Goal: Information Seeking & Learning: Compare options

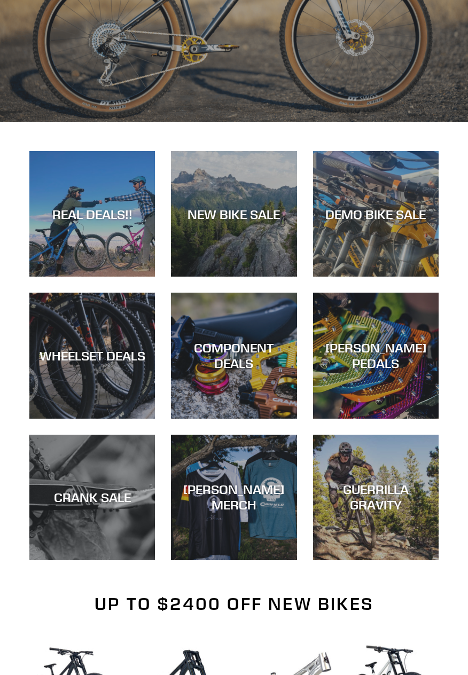
scroll to position [293, 0]
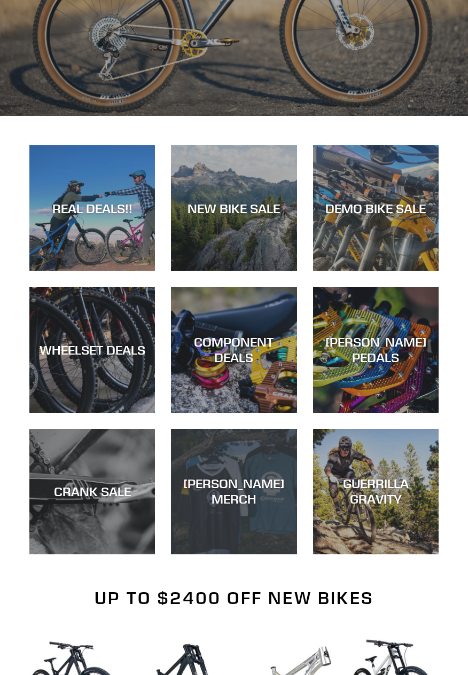
click at [268, 554] on div "[PERSON_NAME] MERCH" at bounding box center [233, 554] width 125 height 0
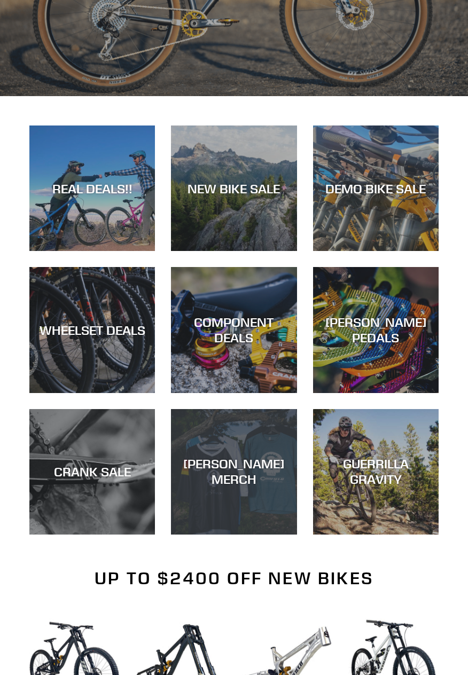
scroll to position [327, 0]
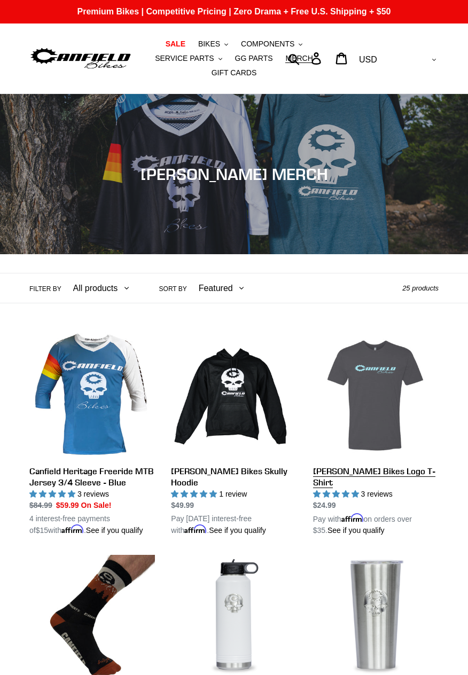
click at [385, 470] on link "[PERSON_NAME] Bikes Logo T-Shirt" at bounding box center [375, 434] width 125 height 203
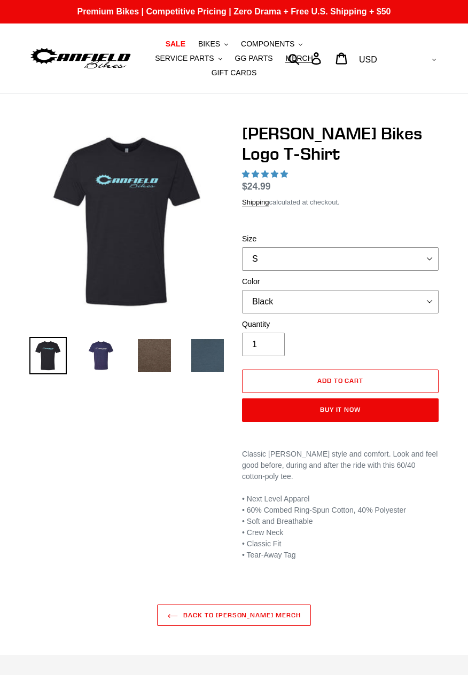
select select "highest-rating"
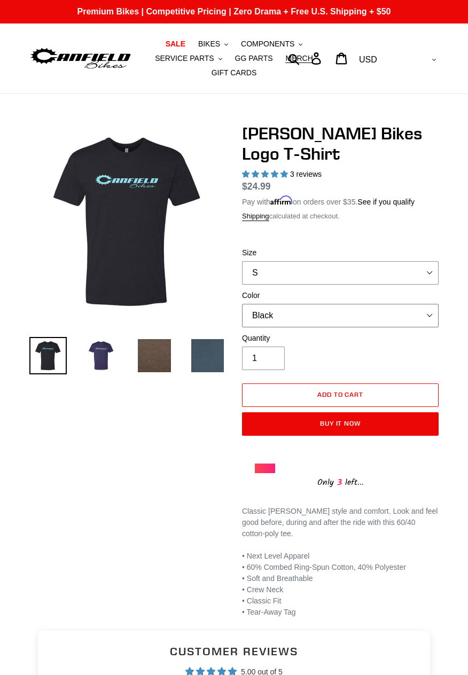
click at [433, 318] on select "Black Brown Indigo Storm Blue (Sold Out)" at bounding box center [340, 315] width 196 height 23
select select "Indigo"
click at [242, 304] on select "Black Brown Indigo Storm Blue (Sold Out)" at bounding box center [340, 315] width 196 height 23
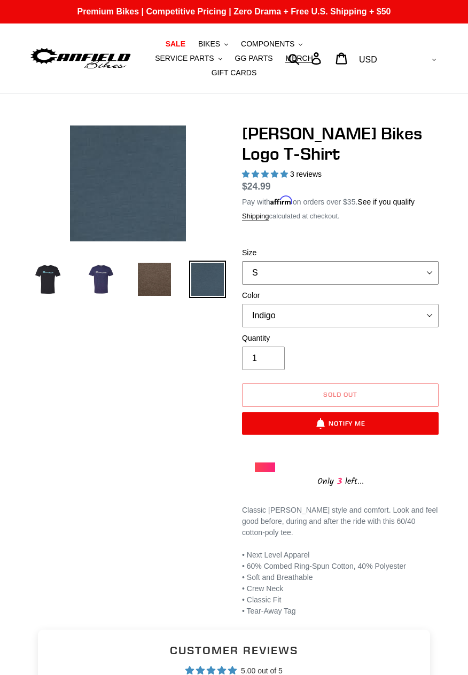
click at [431, 273] on select "S M L XL 2XL" at bounding box center [340, 272] width 196 height 23
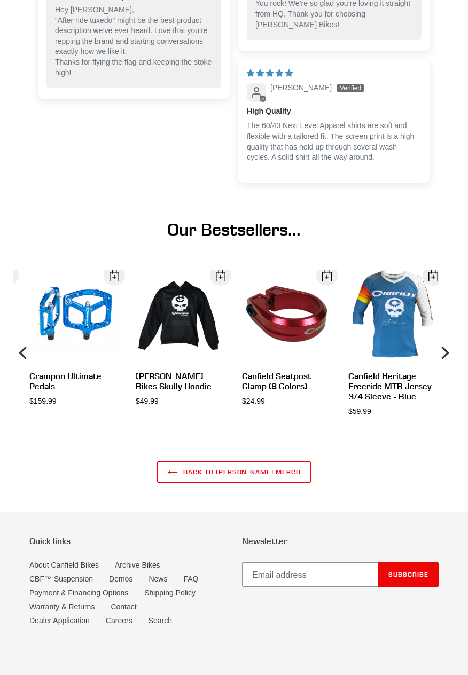
scroll to position [1018, 0]
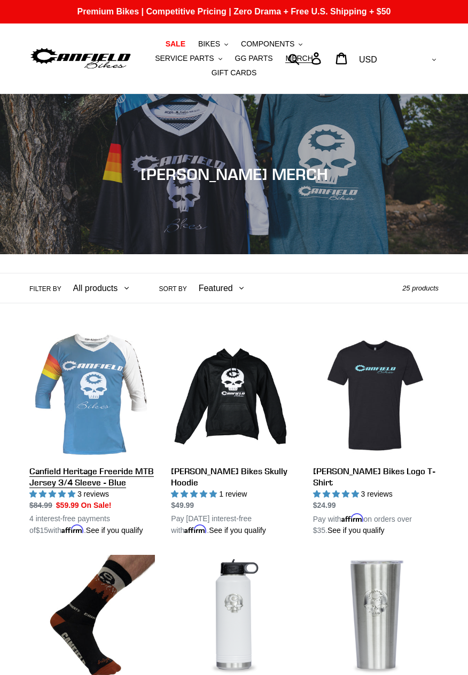
click at [120, 466] on link "Canfield Heritage Freeride MTB Jersey 3/4 Sleeve - Blue" at bounding box center [91, 434] width 125 height 203
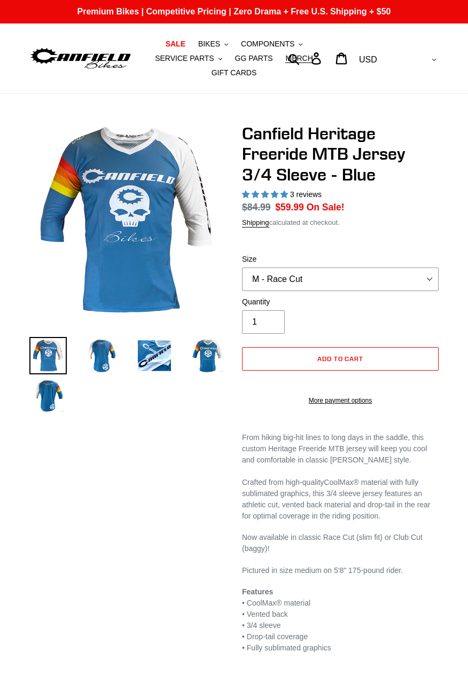
select select "highest-rating"
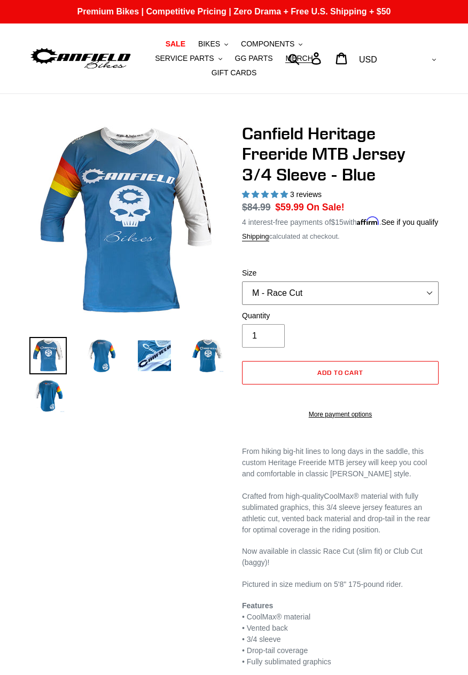
click at [430, 304] on select "S - Race Cut M - Race Cut L - Race Cut XL - Race Cut XXL - Race Cut S - Club Cu…" at bounding box center [340, 292] width 196 height 23
click at [99, 358] on img at bounding box center [101, 355] width 37 height 37
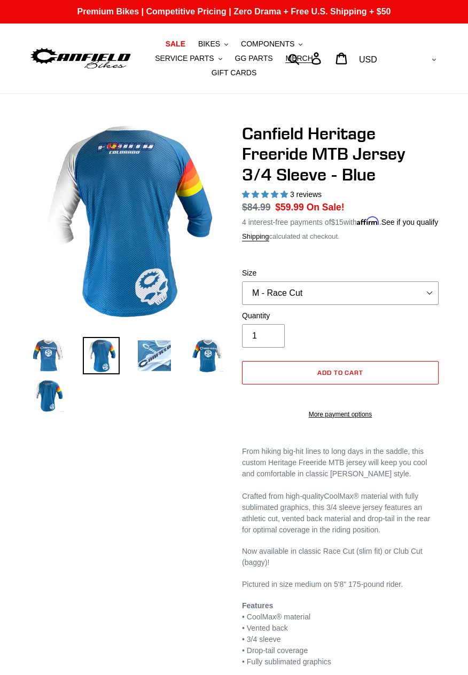
click at [158, 364] on img at bounding box center [154, 355] width 37 height 37
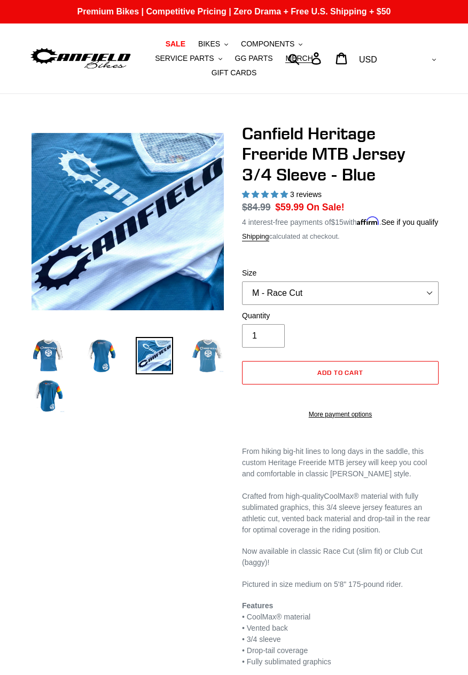
click at [214, 358] on img at bounding box center [207, 355] width 37 height 37
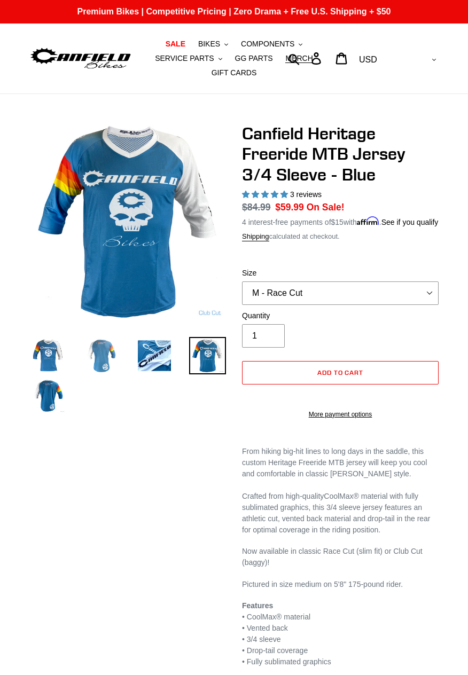
click at [99, 359] on img at bounding box center [101, 355] width 37 height 37
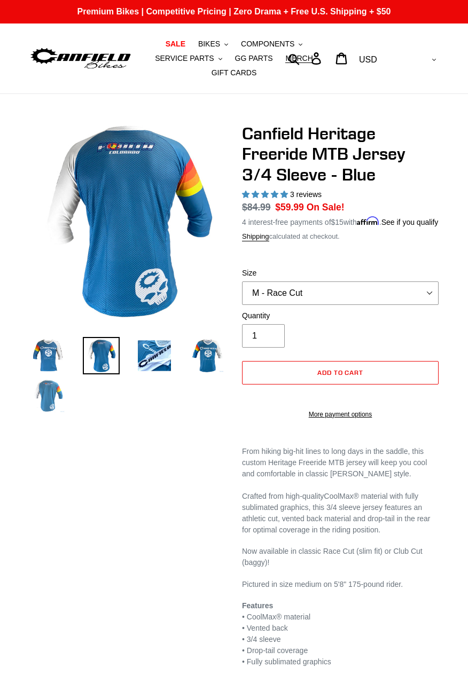
click at [48, 398] on img at bounding box center [47, 395] width 37 height 37
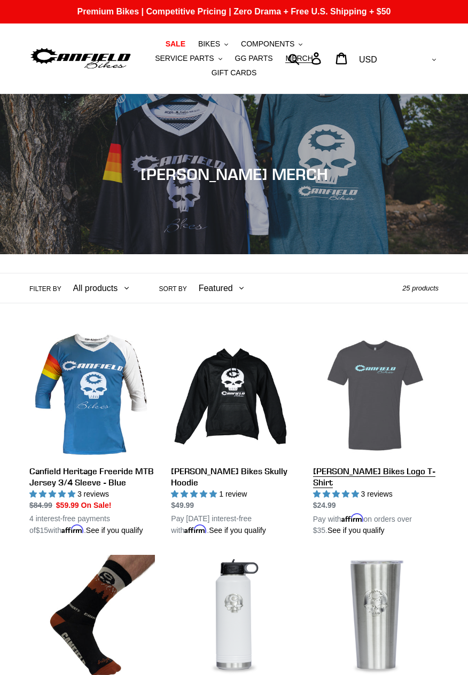
click at [395, 396] on link "[PERSON_NAME] Bikes Logo T-Shirt" at bounding box center [375, 434] width 125 height 203
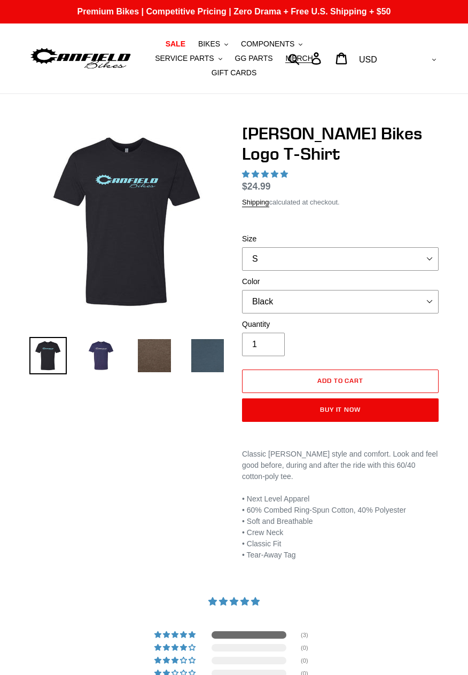
select select "highest-rating"
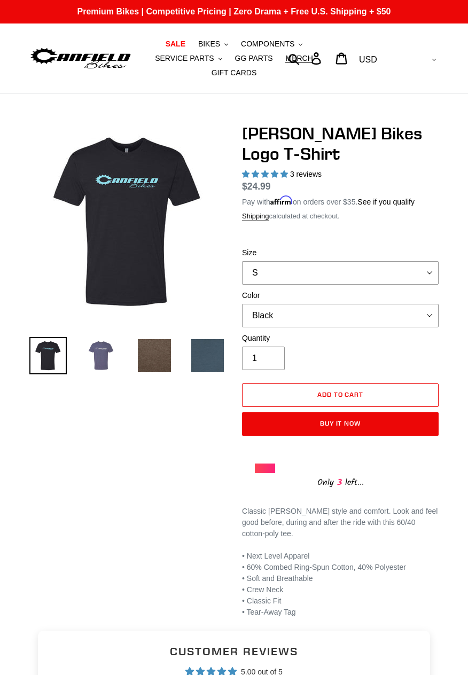
click at [94, 350] on img at bounding box center [101, 355] width 37 height 37
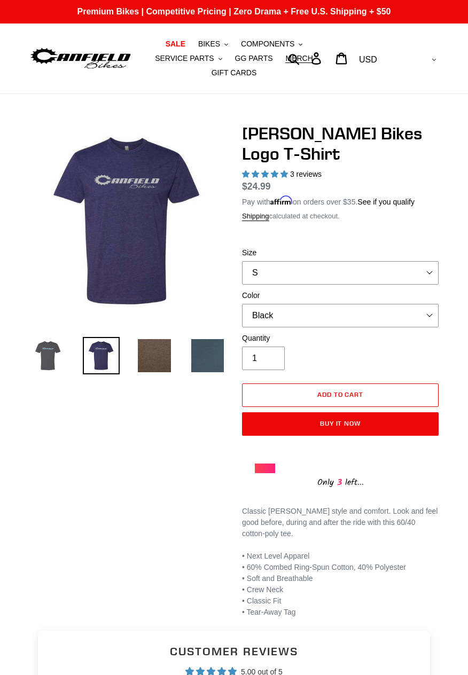
click at [45, 363] on img at bounding box center [47, 355] width 37 height 37
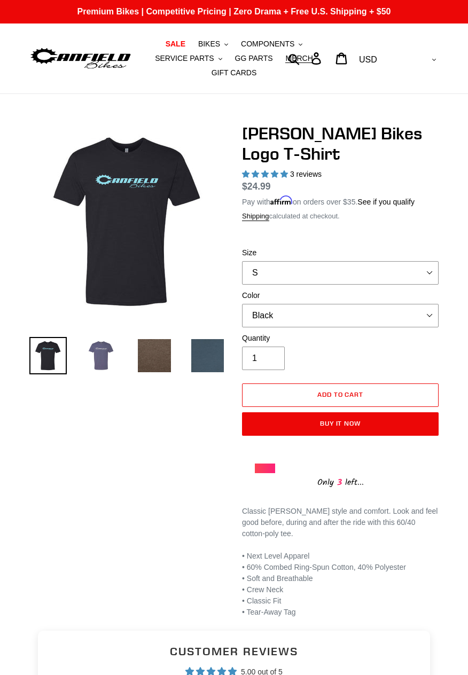
click at [100, 361] on img at bounding box center [101, 355] width 37 height 37
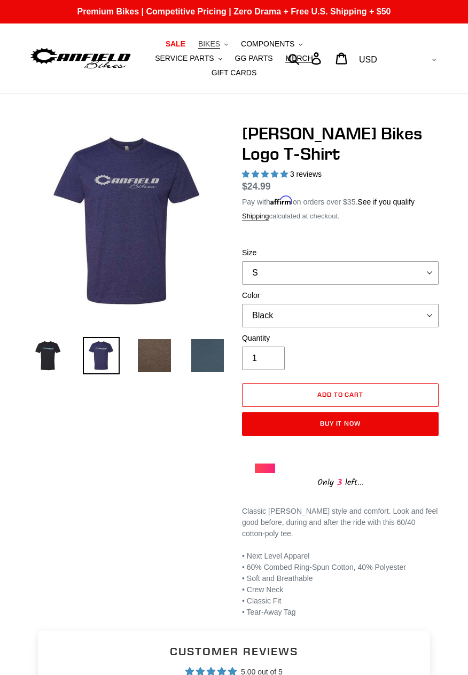
click at [224, 40] on button "BIKES .cls-1{fill:#231f20}" at bounding box center [213, 44] width 41 height 14
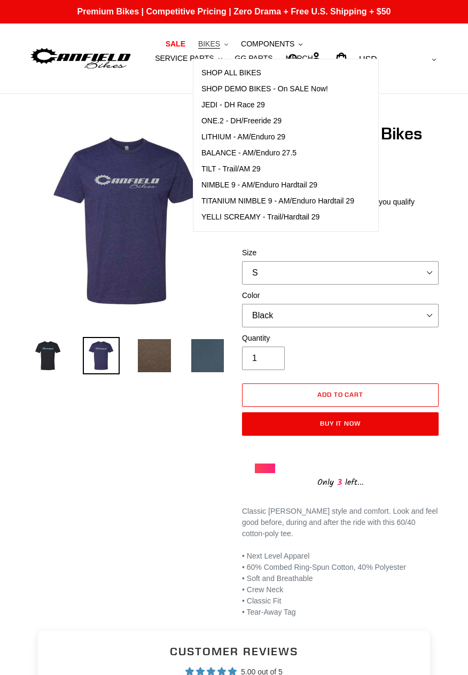
click at [211, 44] on span "BIKES" at bounding box center [209, 44] width 22 height 9
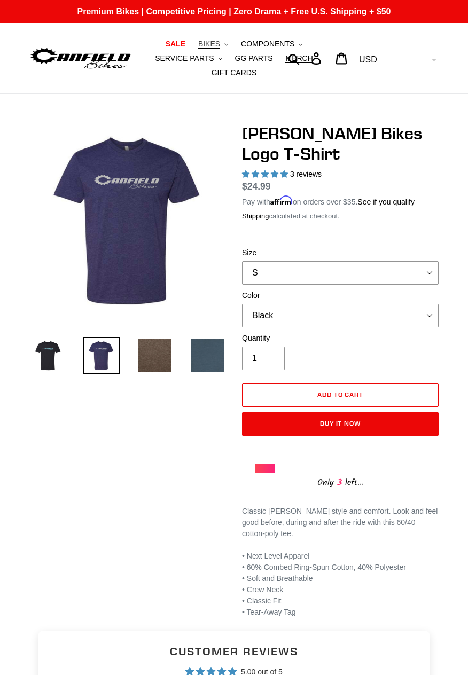
click at [211, 48] on span "BIKES" at bounding box center [209, 44] width 22 height 9
click at [212, 48] on span "BIKES" at bounding box center [209, 44] width 22 height 9
click at [221, 38] on button "BIKES .cls-1{fill:#231f20}" at bounding box center [213, 44] width 41 height 14
click at [215, 42] on span "BIKES" at bounding box center [209, 44] width 22 height 9
click at [221, 45] on button "BIKES .cls-1{fill:#231f20}" at bounding box center [213, 44] width 41 height 14
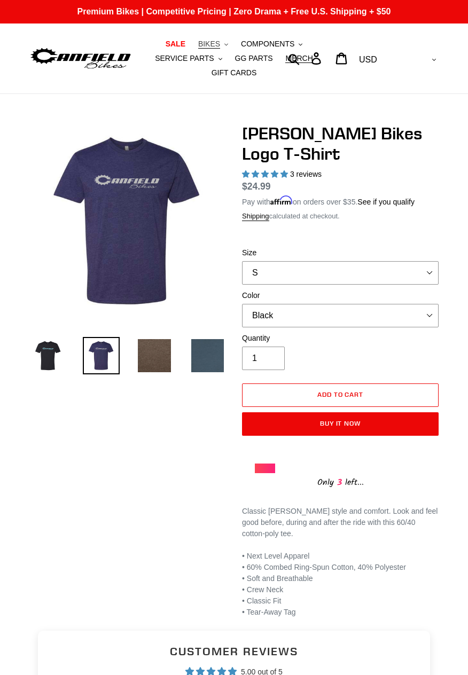
click at [216, 45] on span "BIKES" at bounding box center [209, 44] width 22 height 9
click at [215, 47] on span "BIKES" at bounding box center [209, 44] width 22 height 9
click at [214, 50] on button "BIKES .cls-1{fill:#231f20}" at bounding box center [213, 44] width 41 height 14
click at [213, 41] on span "BIKES" at bounding box center [209, 44] width 22 height 9
click at [220, 42] on button "BIKES .cls-1{fill:#231f20}" at bounding box center [213, 44] width 41 height 14
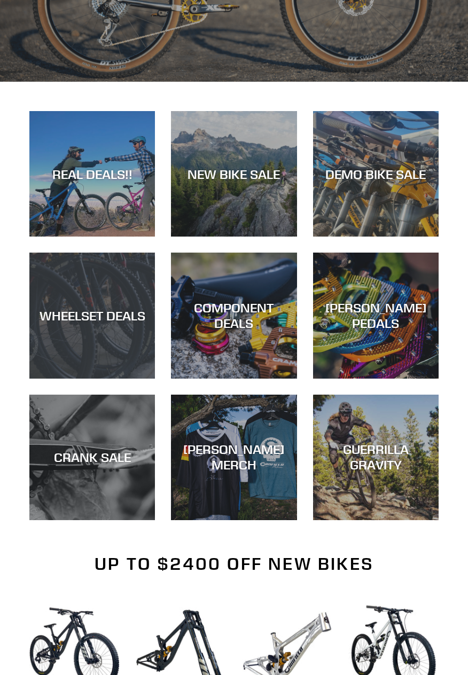
click at [112, 379] on div "WHEELSET DEALS" at bounding box center [91, 379] width 125 height 0
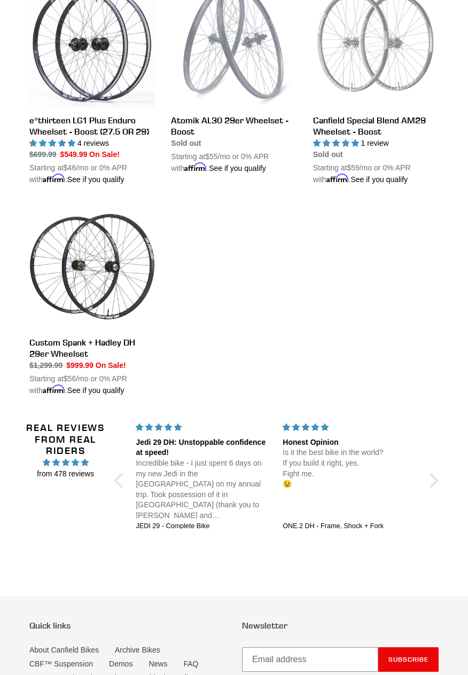
scroll to position [467, 0]
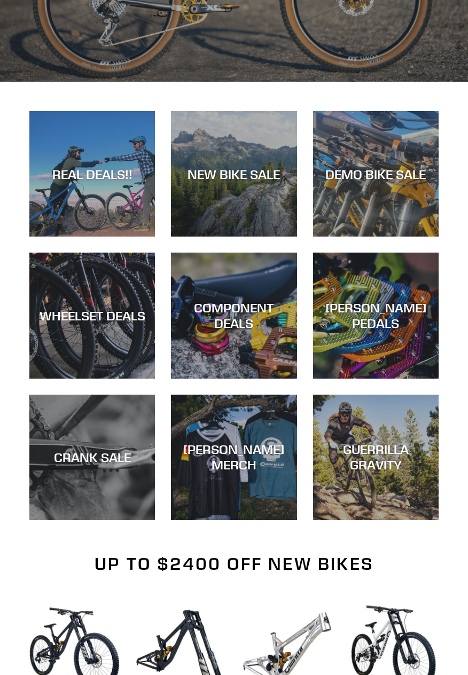
scroll to position [327, 0]
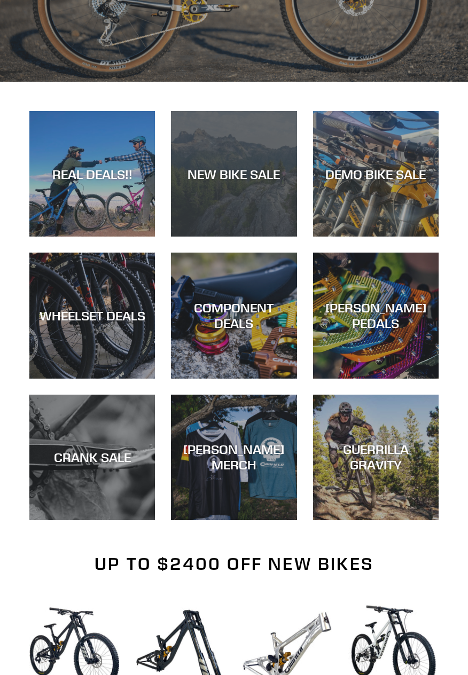
click at [250, 176] on div "NEW BIKE SALE" at bounding box center [233, 173] width 125 height 15
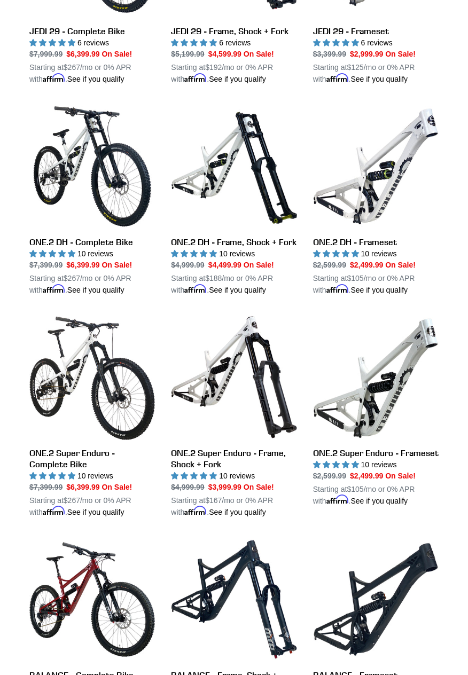
scroll to position [442, 0]
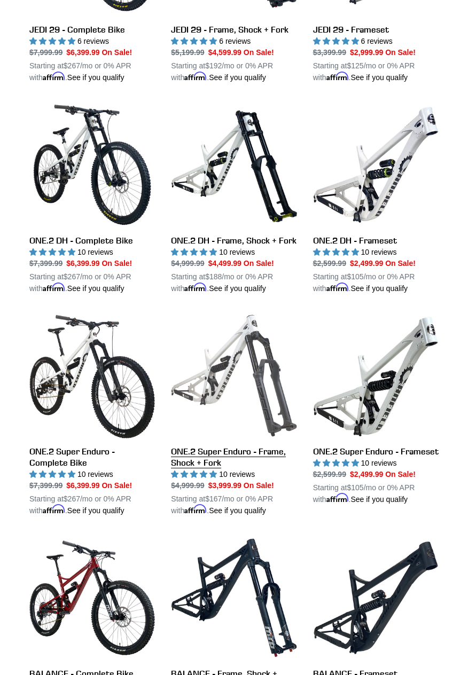
click at [246, 453] on link "ONE.2 Super Enduro - Frame, Shock + Fork" at bounding box center [233, 414] width 125 height 203
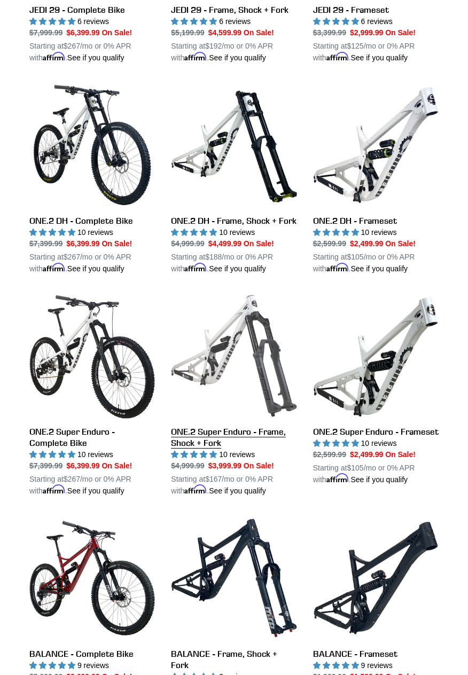
scroll to position [476, 0]
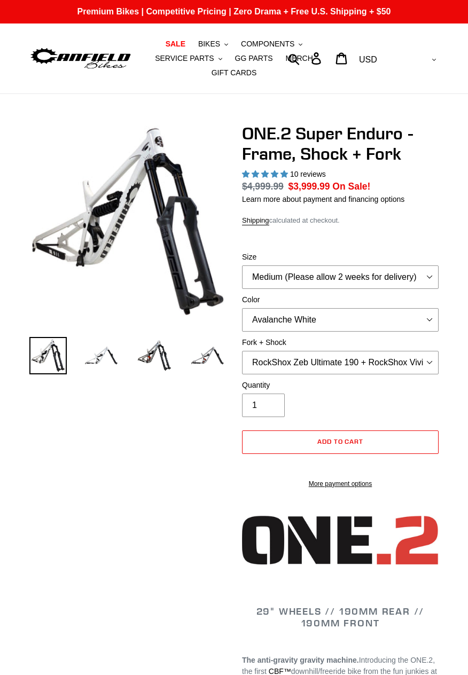
select select "highest-rating"
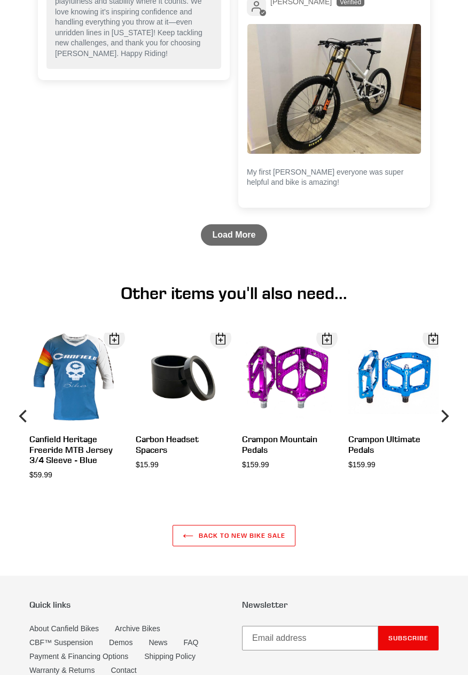
scroll to position [3550, 0]
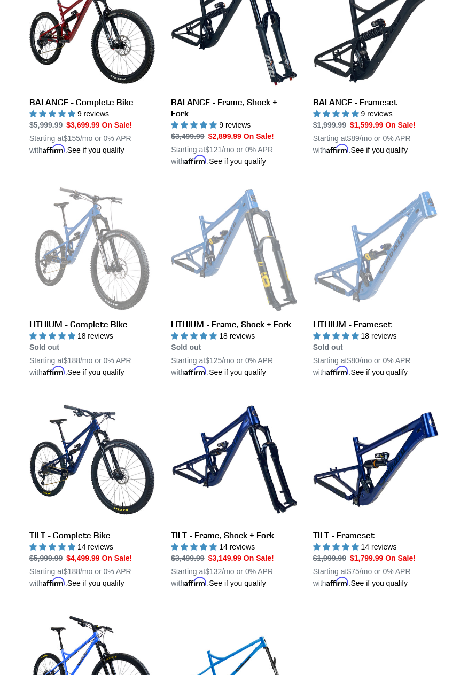
scroll to position [1008, 0]
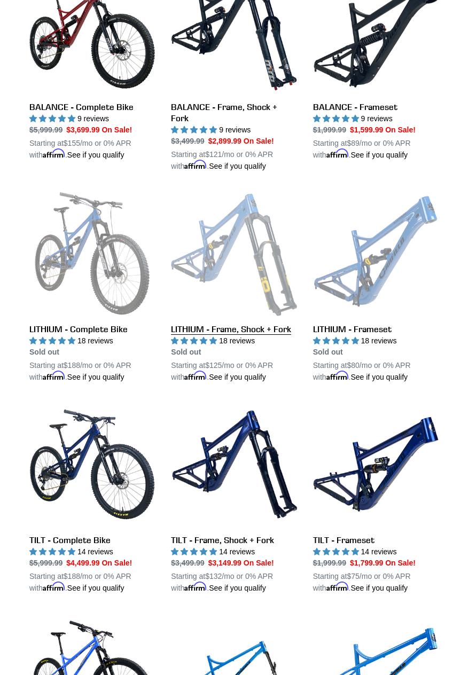
click at [243, 315] on link "LITHIUM - Frame, Shock + Fork" at bounding box center [233, 287] width 125 height 192
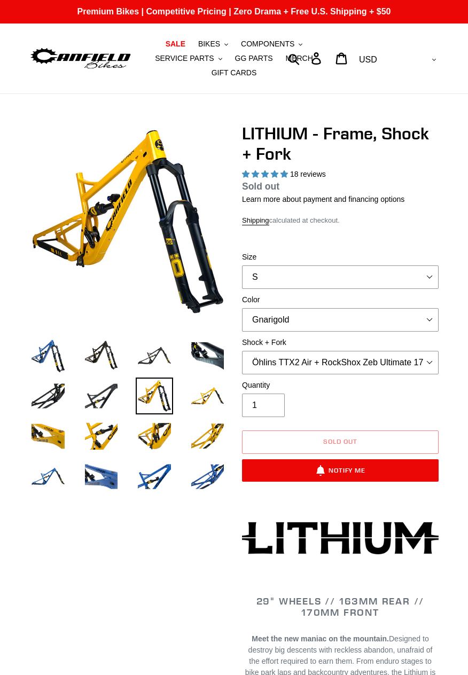
select select "highest-rating"
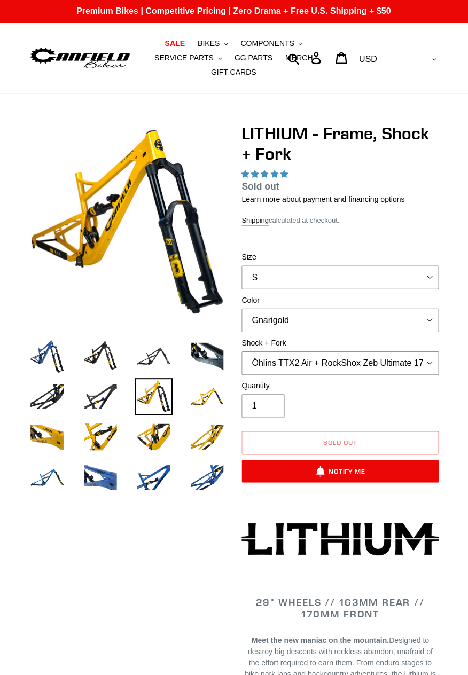
select select "highest-rating"
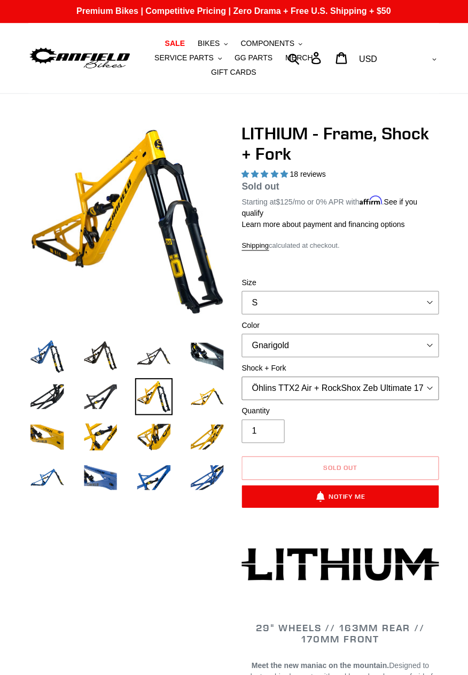
click at [432, 389] on select "Öhlins TTX2 Air + RockShox Zeb Ultimate 170mm Fox FLOAT X2 Factory + Fox 38 FLO…" at bounding box center [340, 387] width 196 height 23
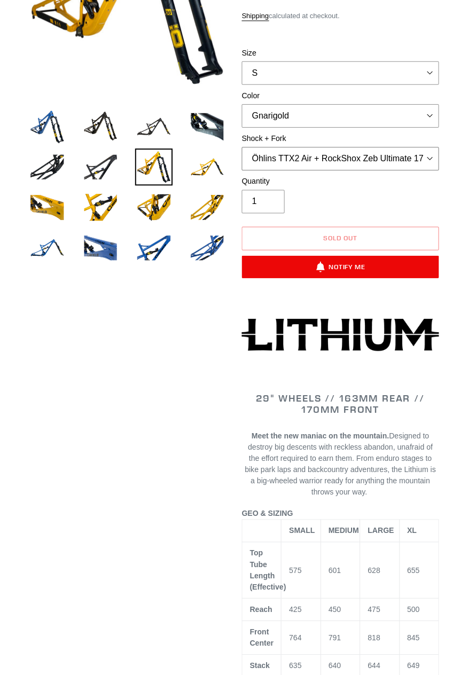
scroll to position [230, 0]
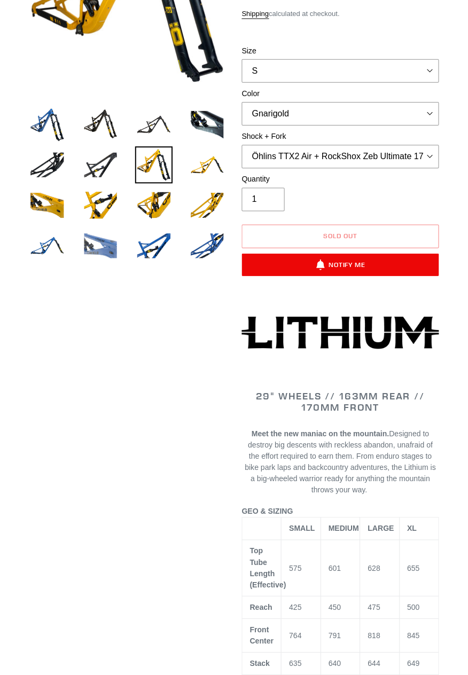
click at [100, 238] on img at bounding box center [101, 247] width 37 height 37
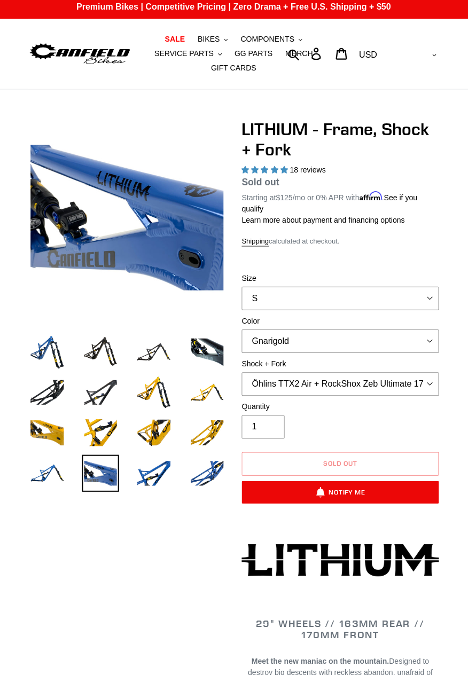
scroll to position [0, 0]
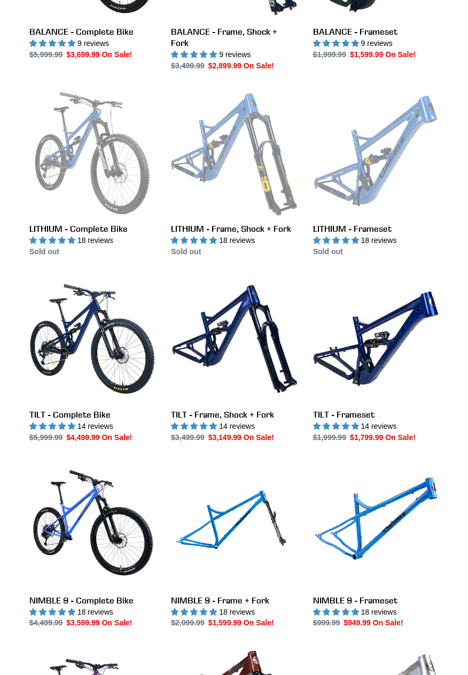
scroll to position [1083, 0]
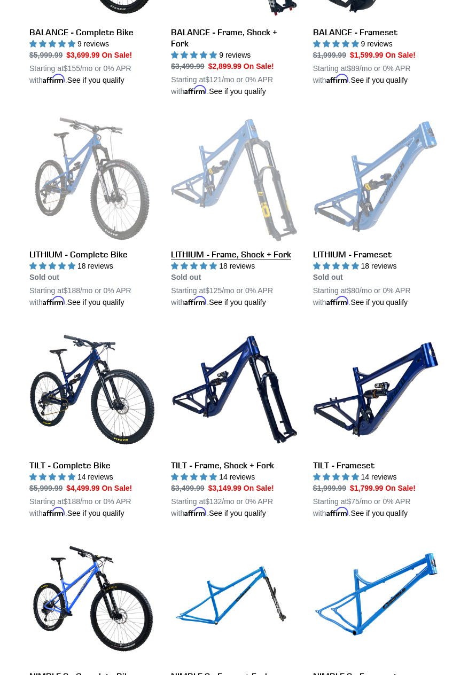
click at [251, 253] on link "LITHIUM - Frame, Shock + Fork" at bounding box center [233, 212] width 125 height 192
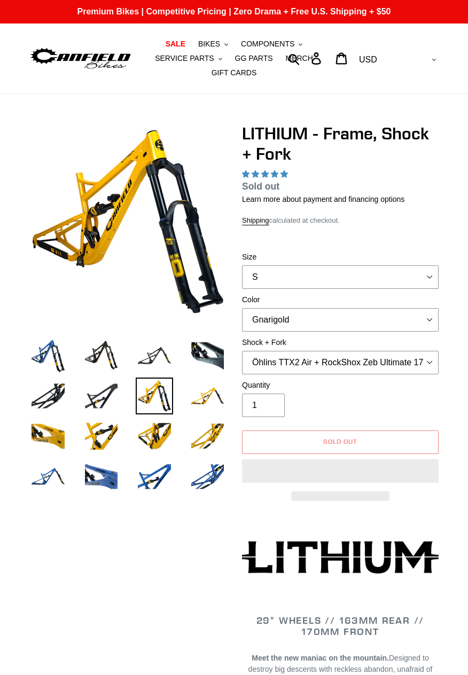
select select "highest-rating"
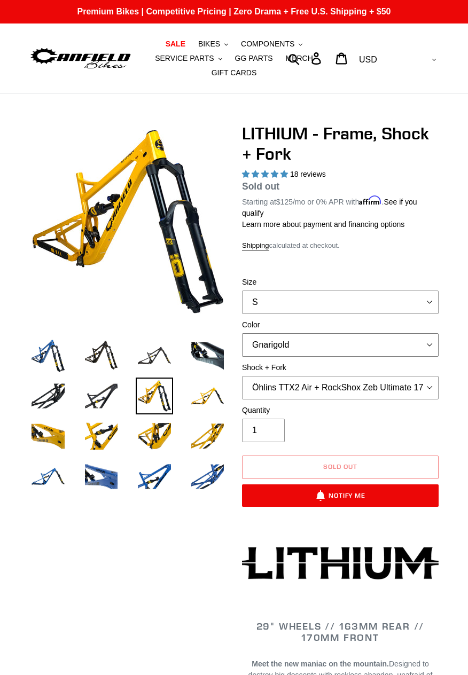
click at [430, 348] on select "Gnarigold Blue Velvet Stealth Black" at bounding box center [340, 344] width 196 height 23
click at [242, 333] on select "Gnarigold Blue Velvet Stealth Black" at bounding box center [340, 344] width 196 height 23
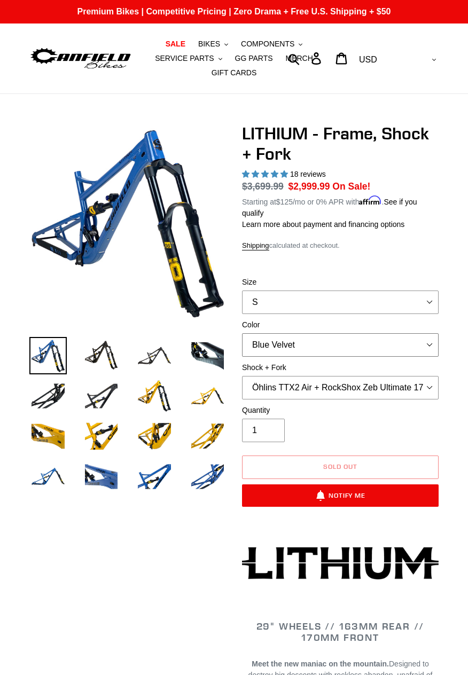
click at [434, 347] on select "Gnarigold Blue Velvet Stealth Black" at bounding box center [340, 344] width 196 height 23
select select "Stealth Black"
click at [242, 333] on select "Gnarigold Blue Velvet Stealth Black" at bounding box center [340, 344] width 196 height 23
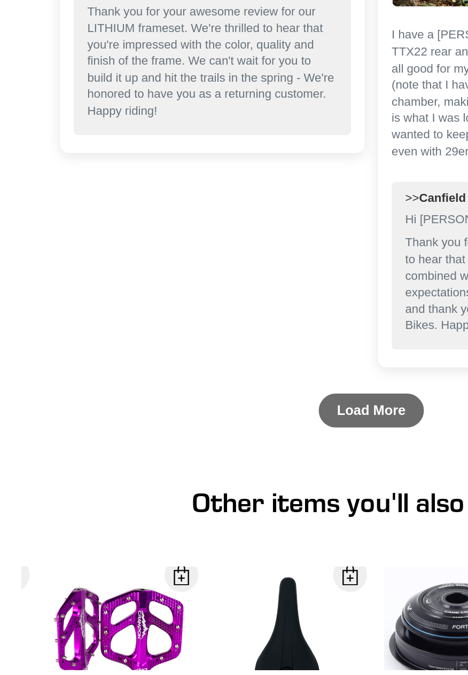
scroll to position [4008, 0]
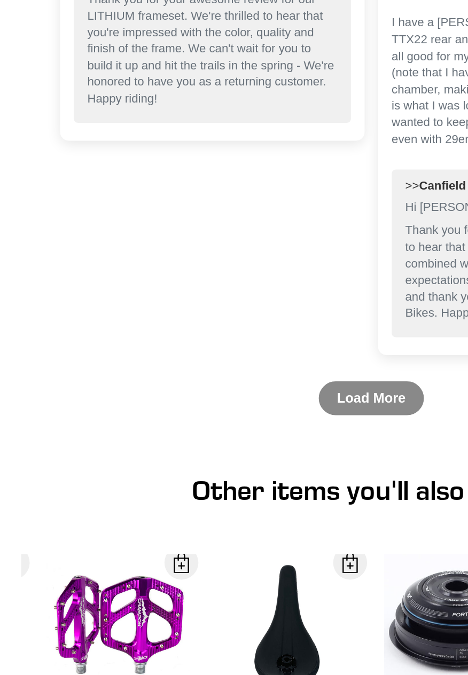
click at [239, 490] on link "Load More" at bounding box center [234, 500] width 67 height 21
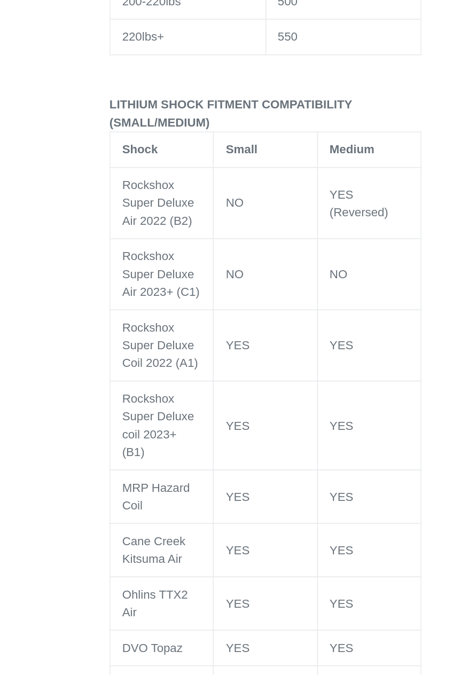
scroll to position [2168, 0]
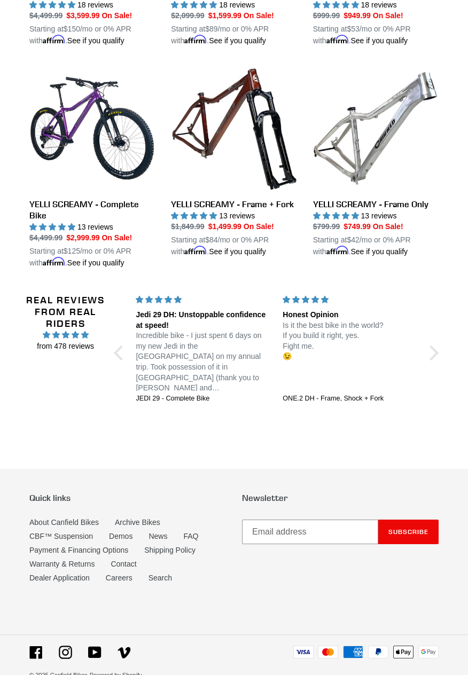
scroll to position [1774, 0]
